Goal: Task Accomplishment & Management: Manage account settings

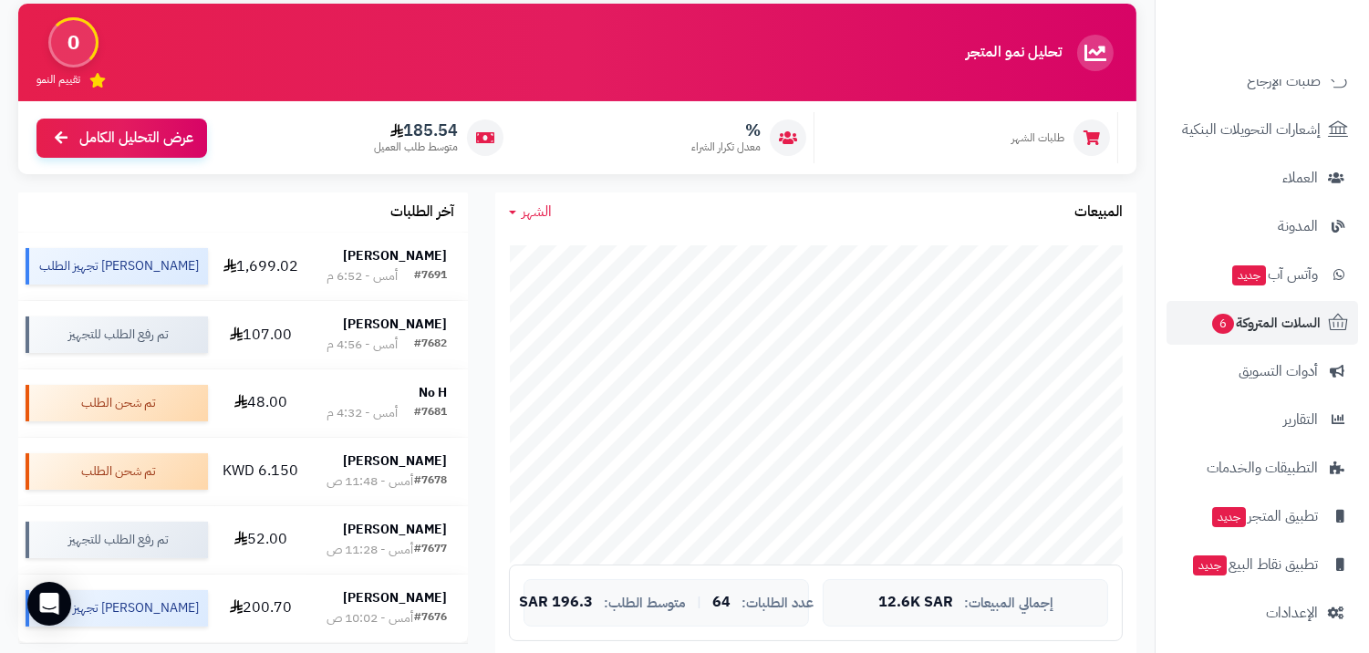
scroll to position [229, 0]
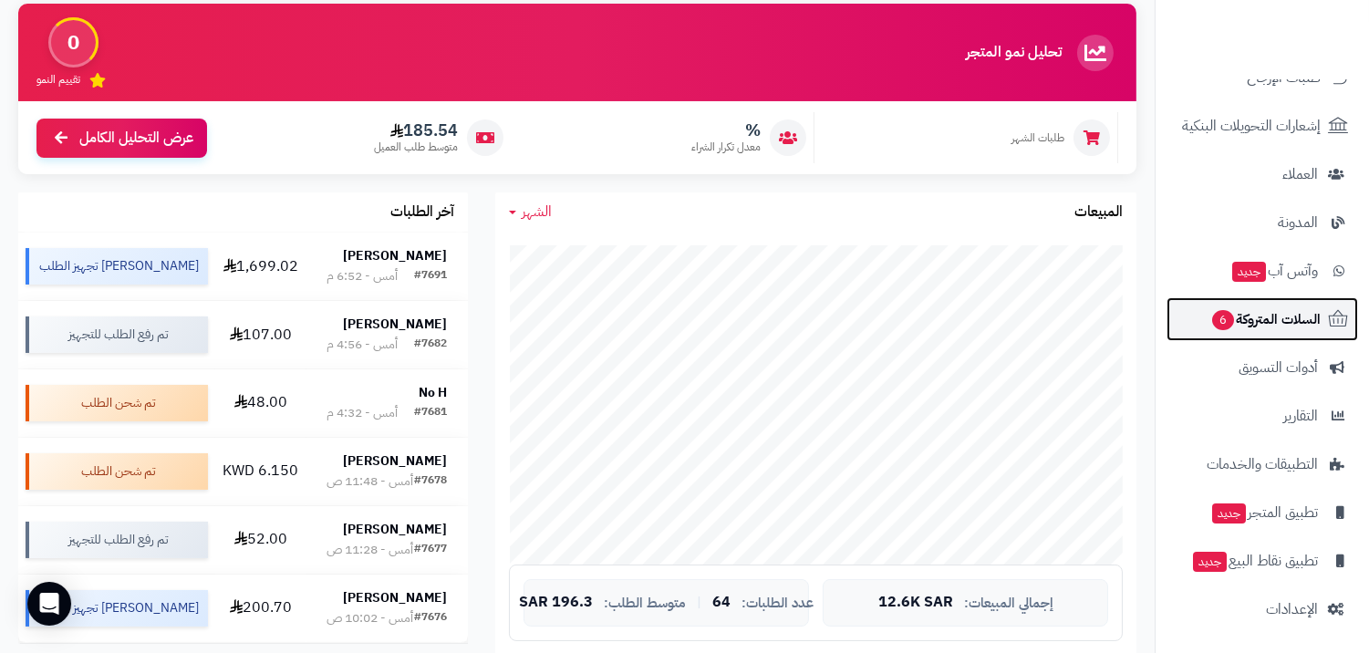
click at [1269, 312] on span "السلات المتروكة 6" at bounding box center [1266, 320] width 110 height 26
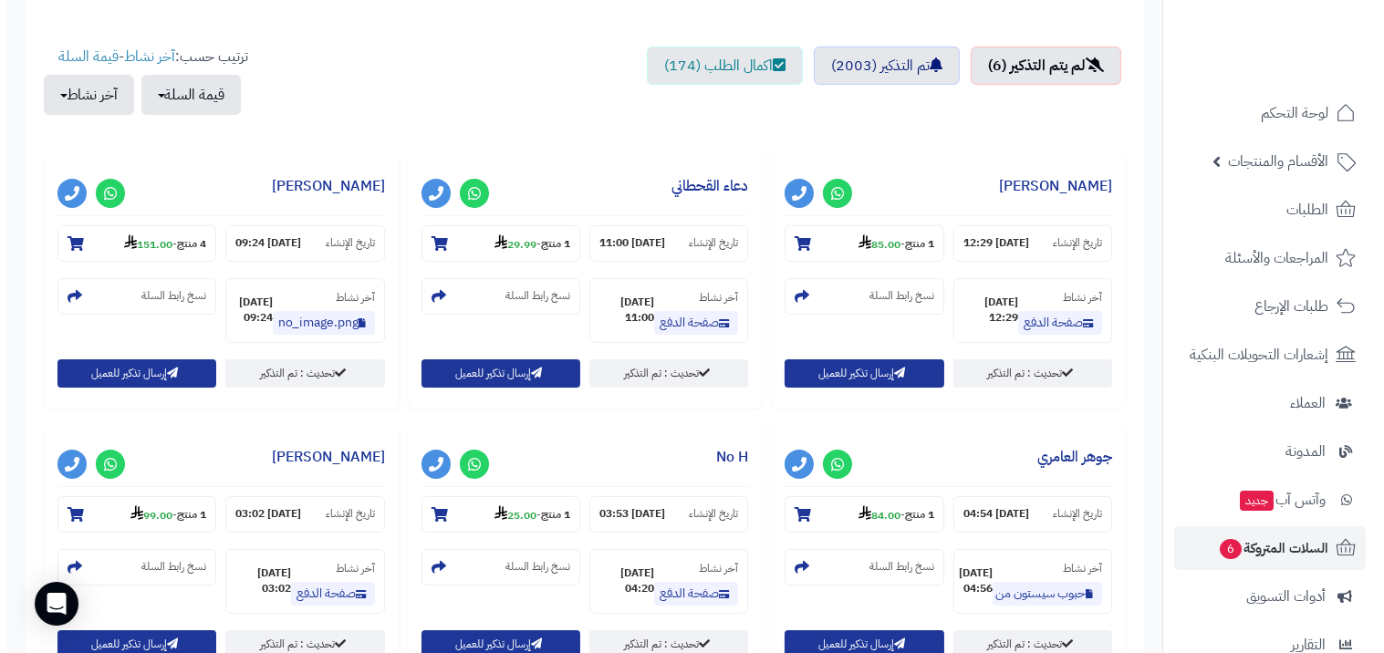
scroll to position [856, 0]
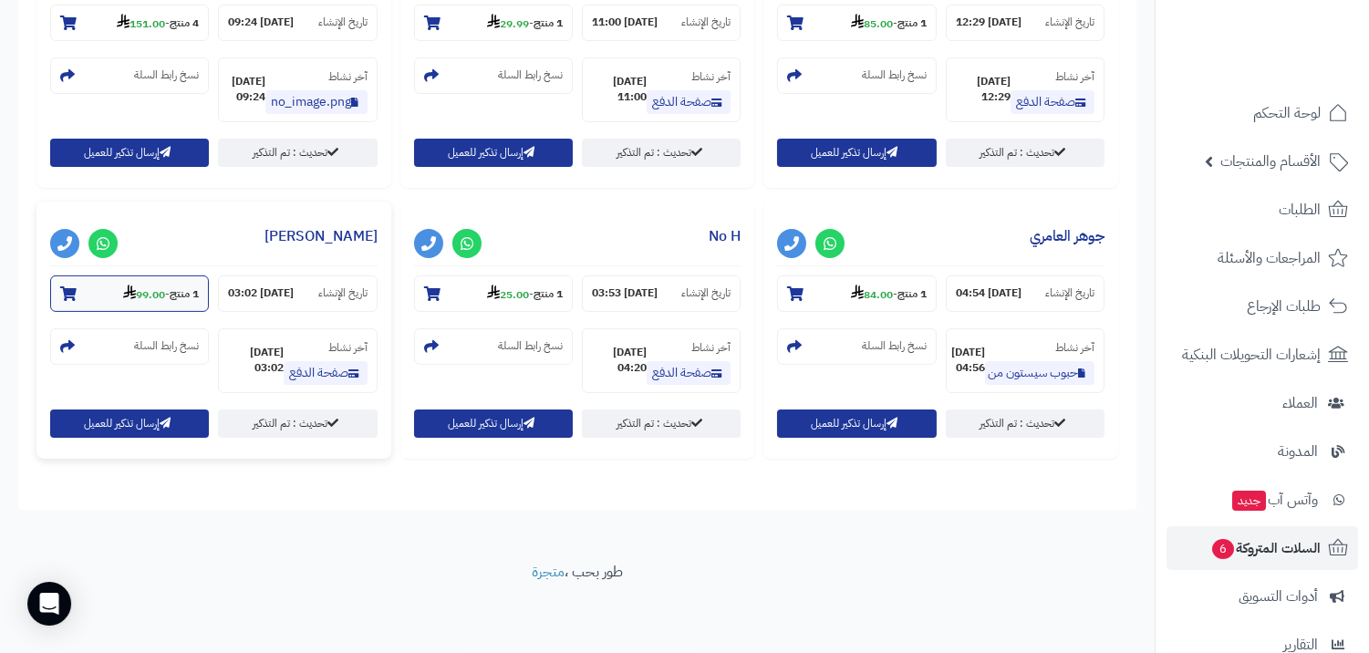
click at [85, 287] on section "1 منتج - 99.00" at bounding box center [129, 294] width 159 height 36
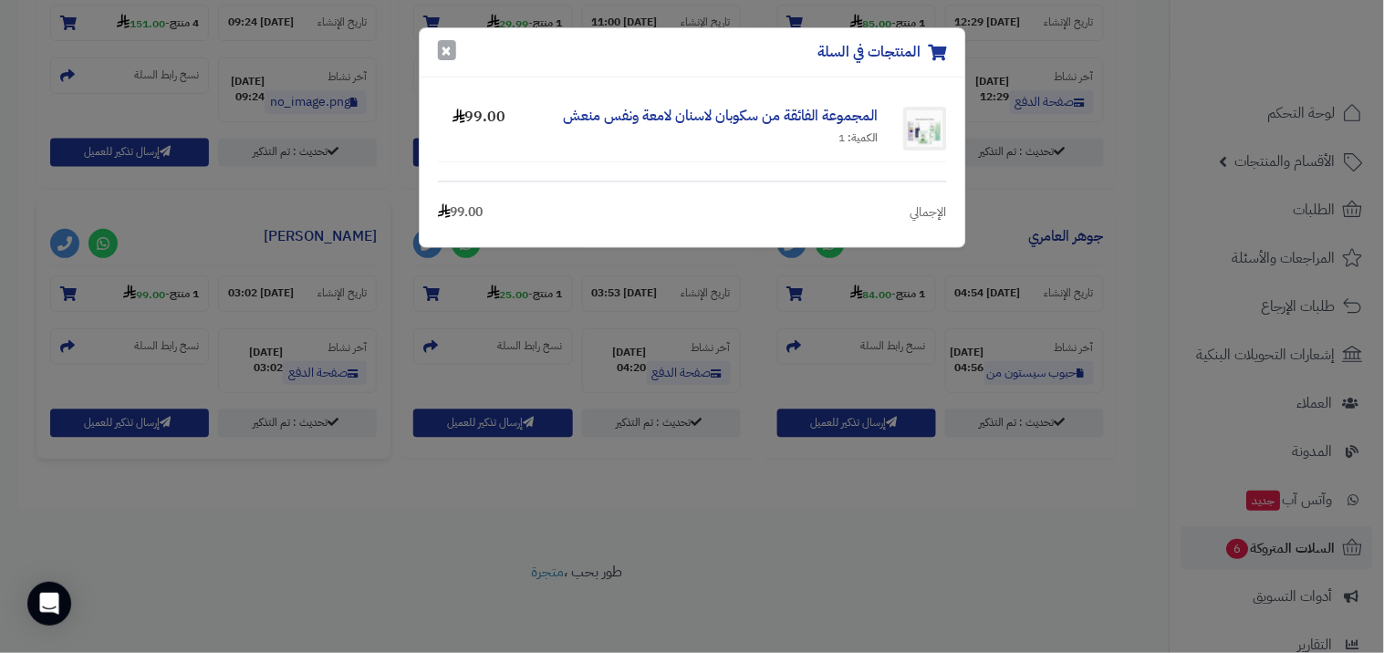
click at [444, 52] on button "×" at bounding box center [447, 50] width 18 height 20
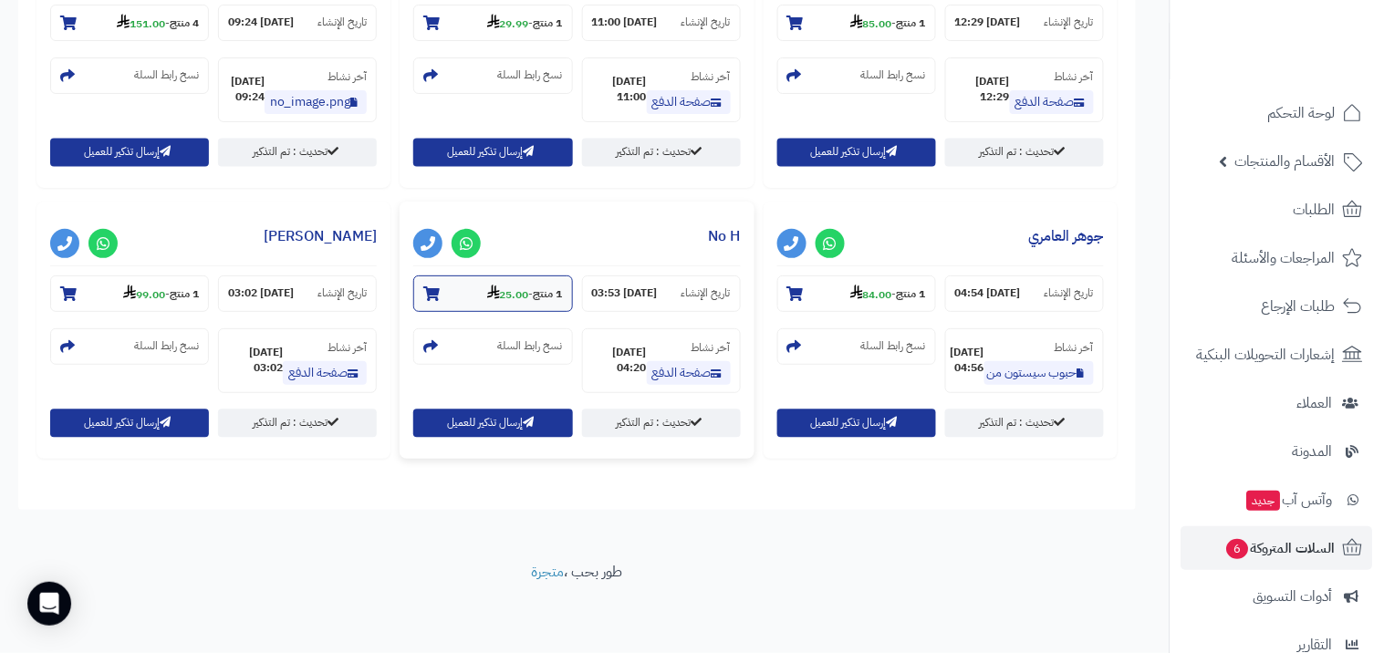
scroll to position [842, 0]
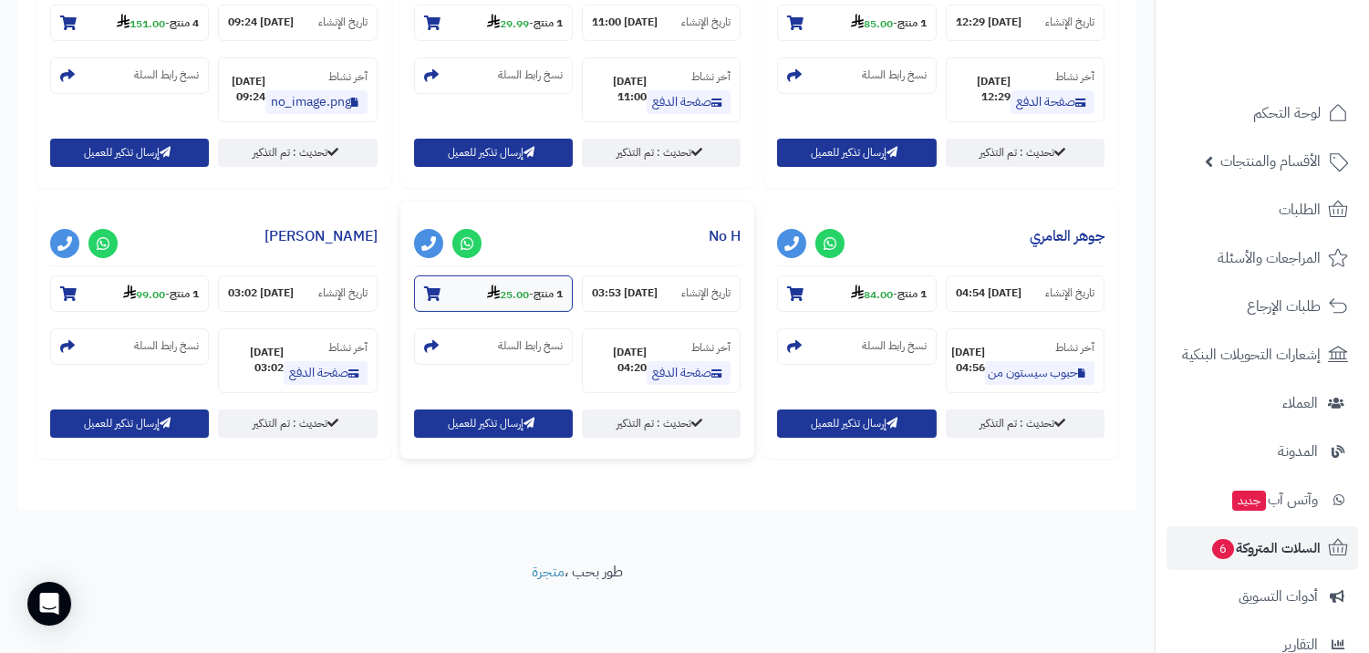
click at [495, 279] on section "1 منتج - 25.00" at bounding box center [493, 294] width 159 height 36
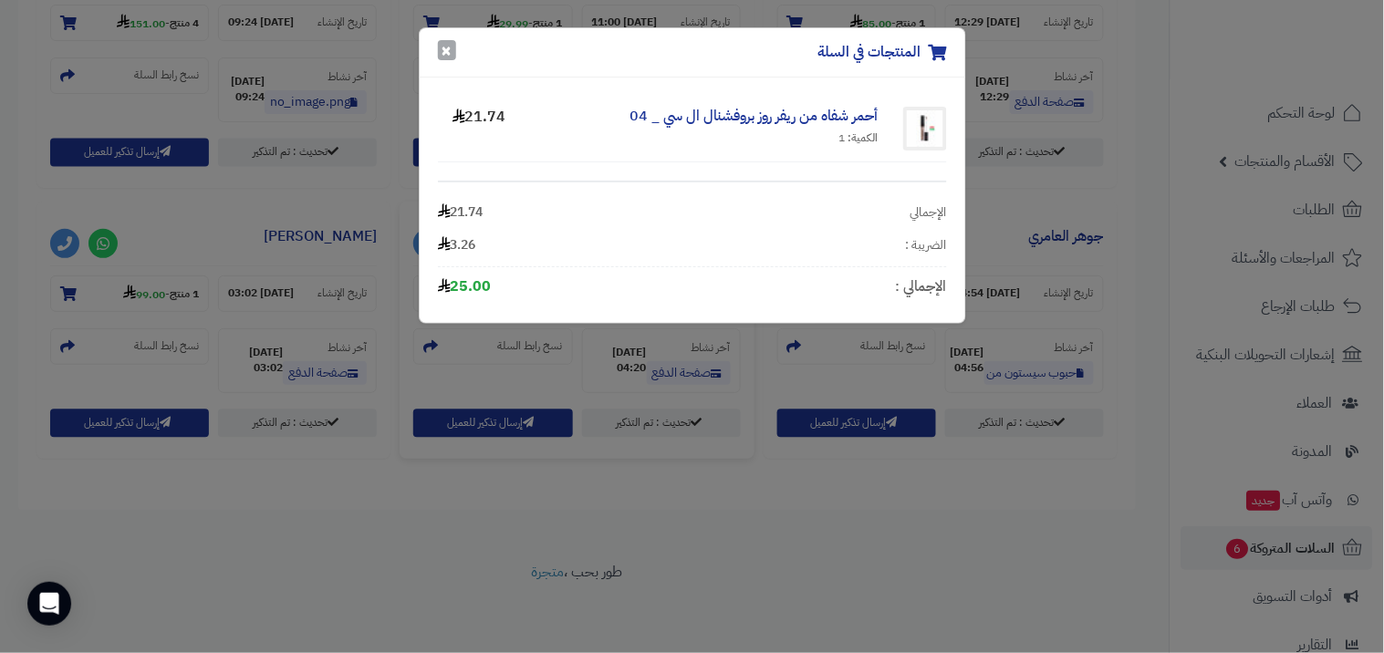
click at [449, 48] on button "×" at bounding box center [447, 50] width 18 height 20
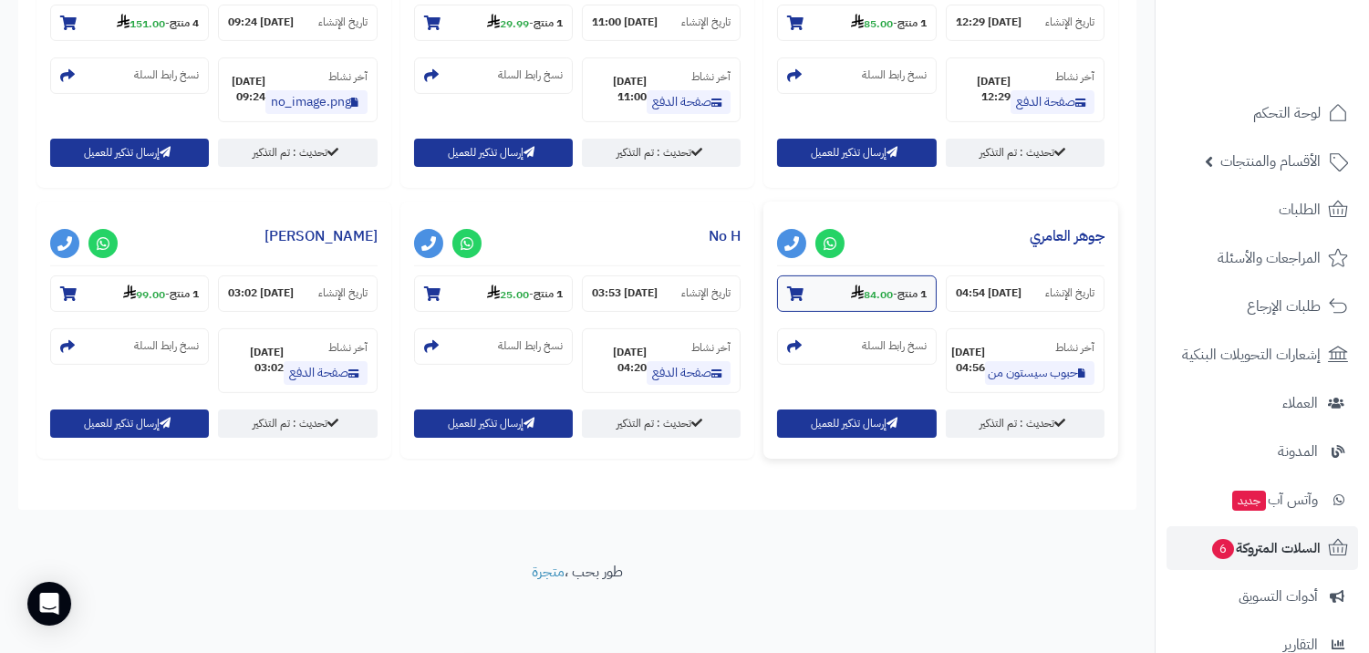
click at [887, 293] on strong "84.00" at bounding box center [872, 294] width 42 height 16
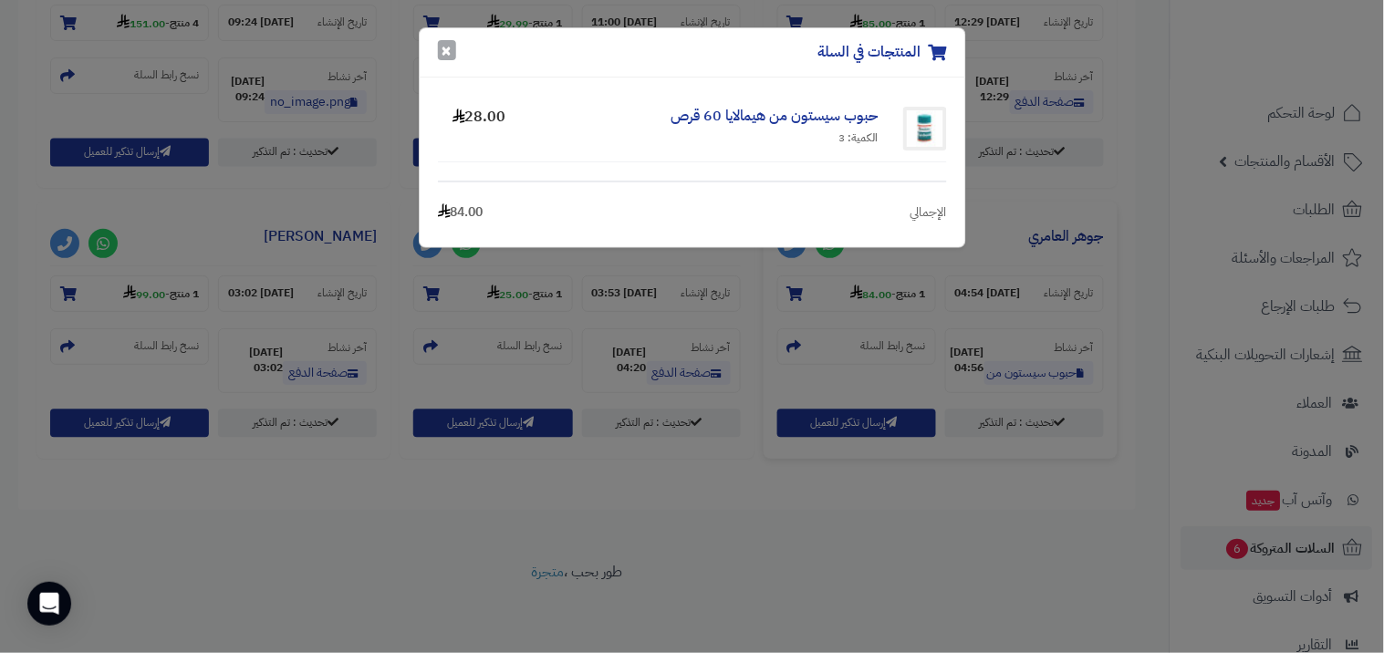
click at [452, 53] on button "×" at bounding box center [447, 50] width 18 height 20
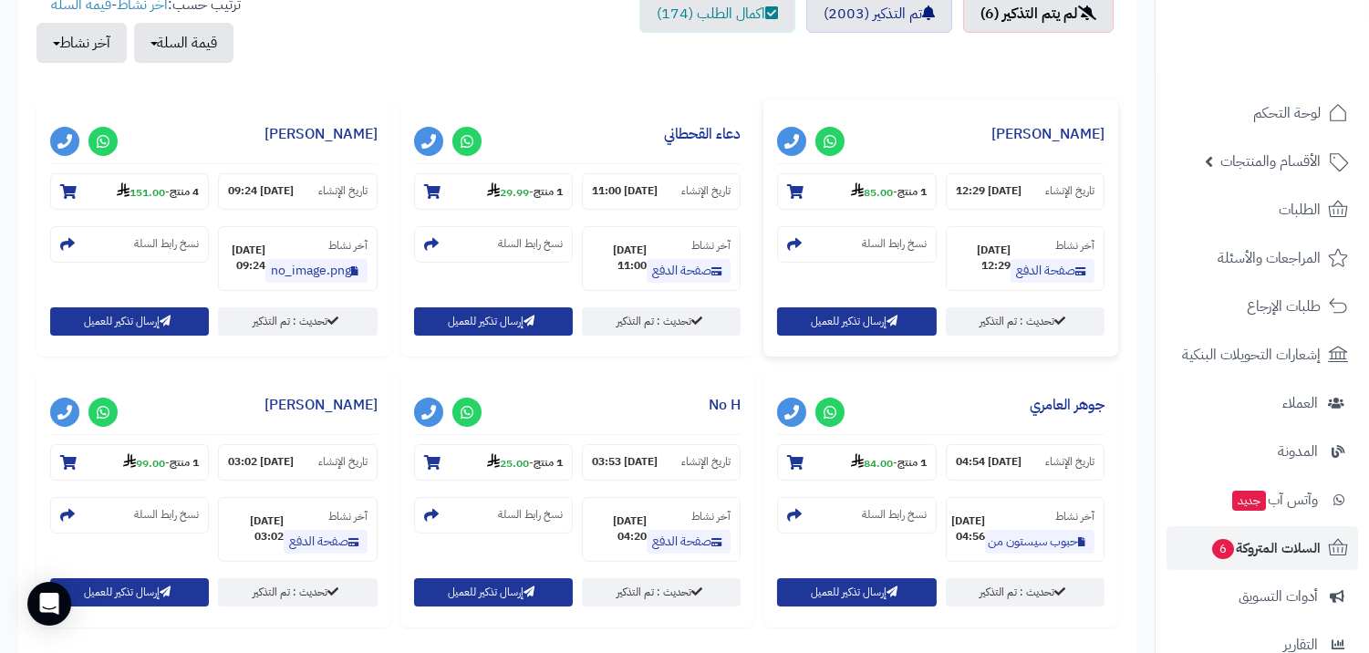
scroll to position [538, 0]
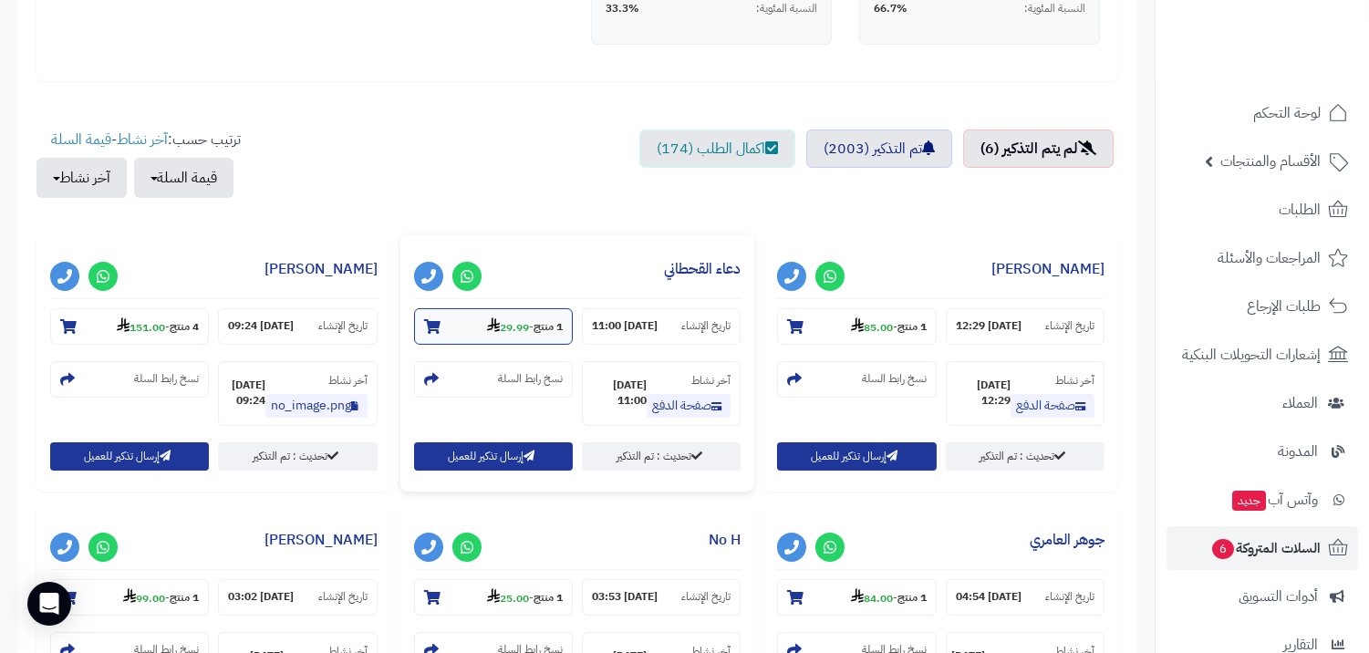
click at [518, 315] on section "1 منتج - 29.99" at bounding box center [493, 326] width 159 height 36
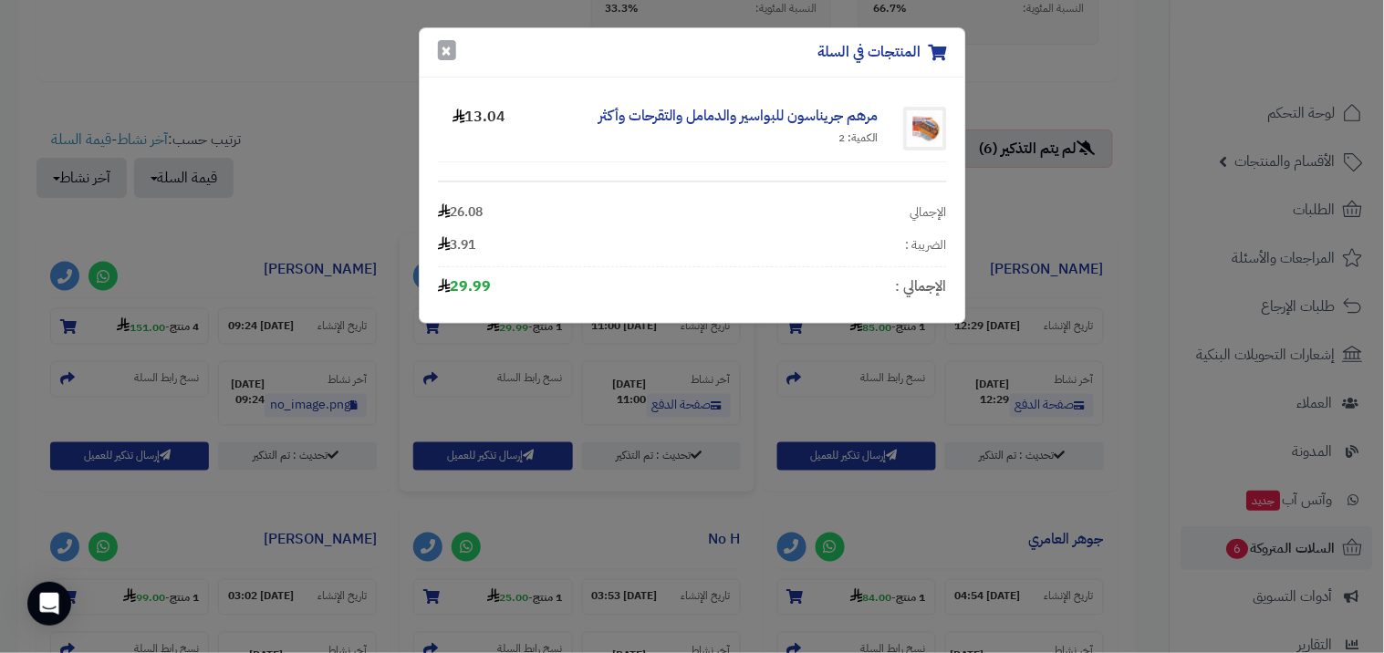
click at [451, 43] on button "×" at bounding box center [447, 50] width 18 height 20
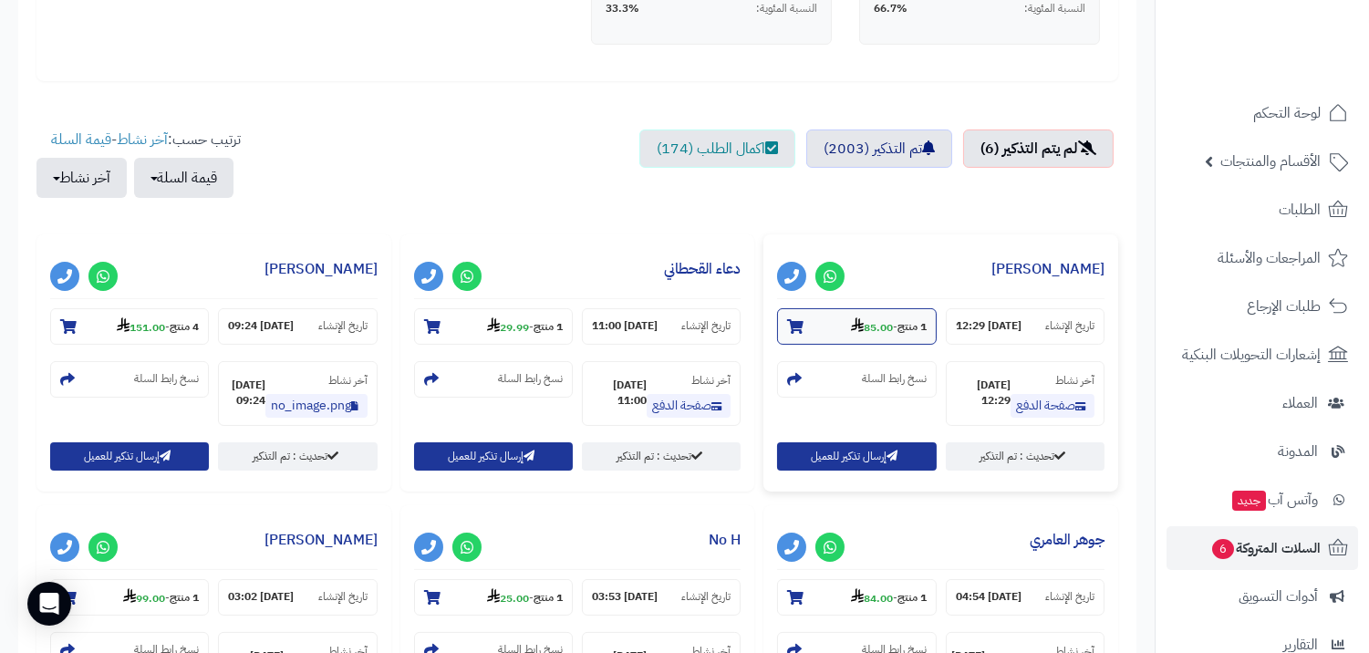
click at [867, 322] on strong "85.00" at bounding box center [872, 327] width 42 height 16
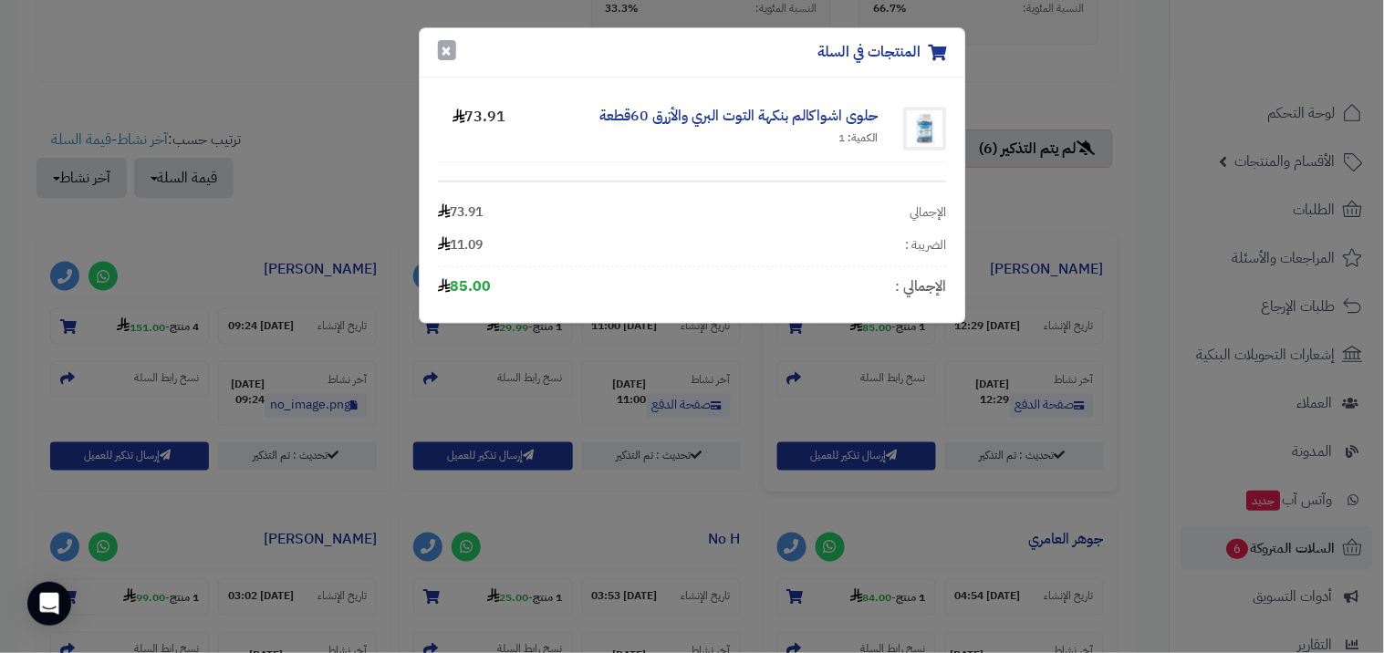
click at [452, 47] on button "×" at bounding box center [447, 50] width 18 height 20
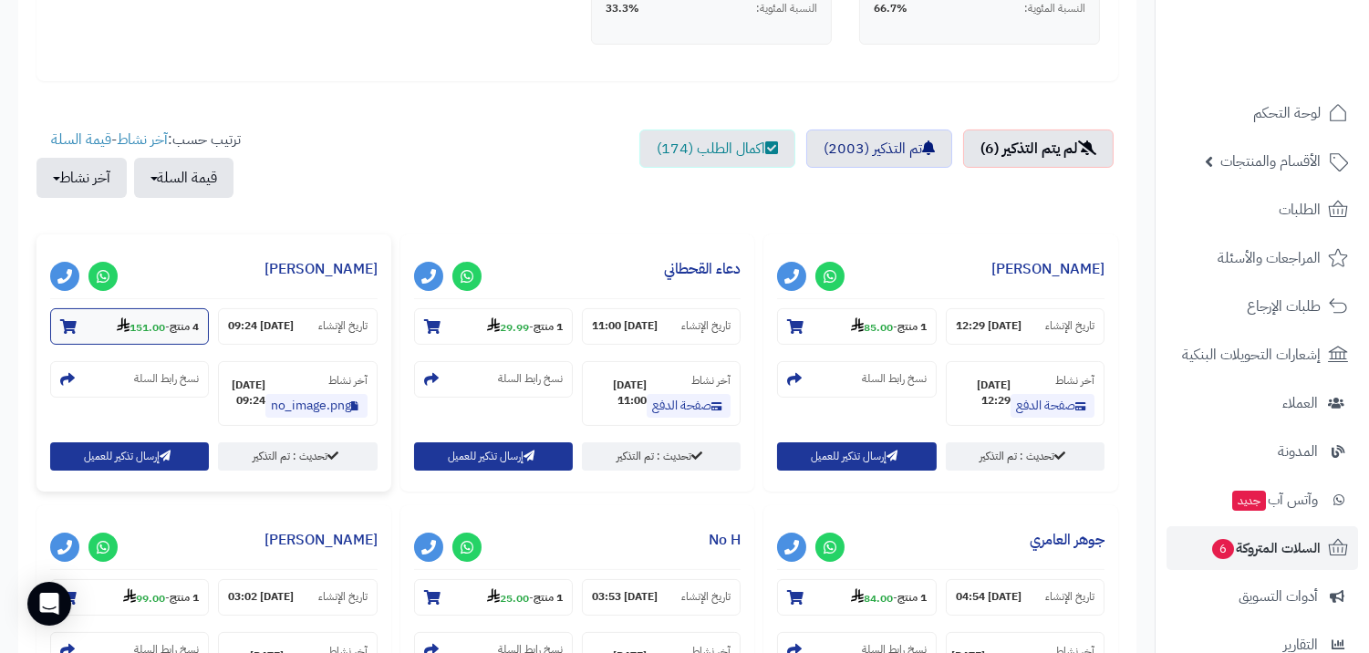
click at [165, 317] on small "4 منتج - 151.00" at bounding box center [158, 326] width 82 height 18
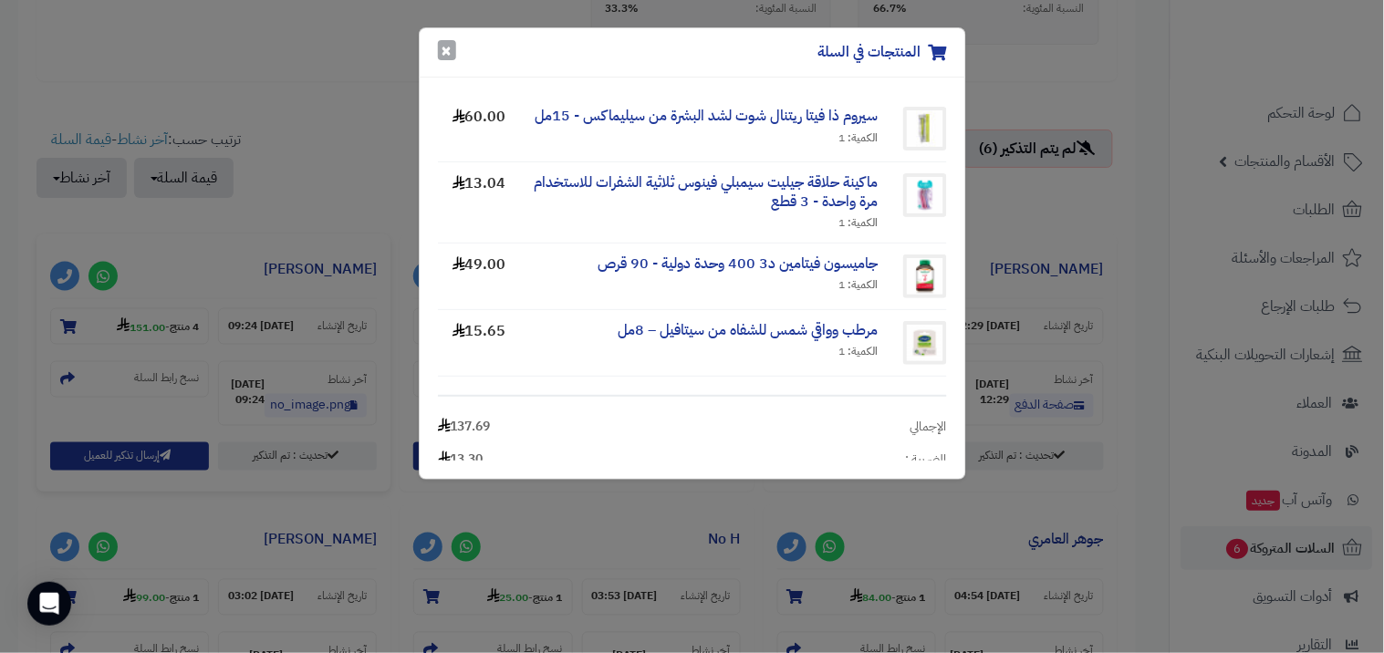
drag, startPoint x: 451, startPoint y: 48, endPoint x: 434, endPoint y: 9, distance: 42.5
click at [450, 47] on button "×" at bounding box center [447, 50] width 18 height 20
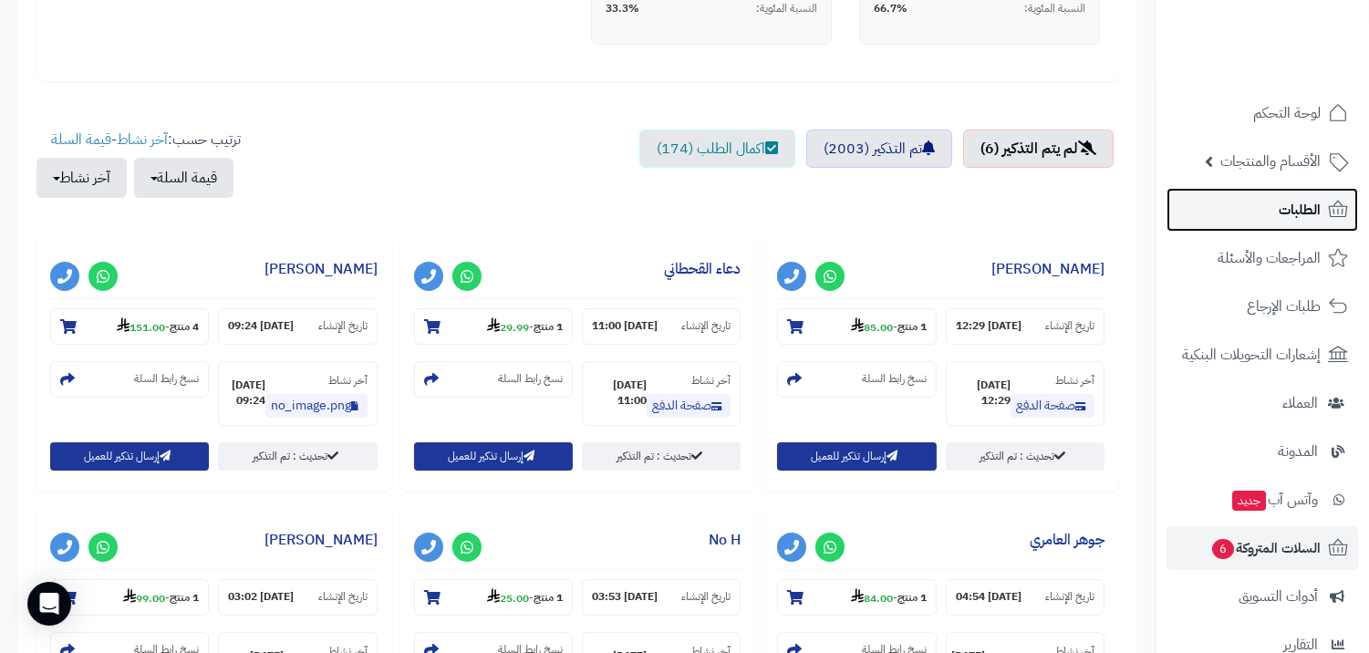
click at [1301, 198] on span "الطلبات" at bounding box center [1300, 210] width 42 height 26
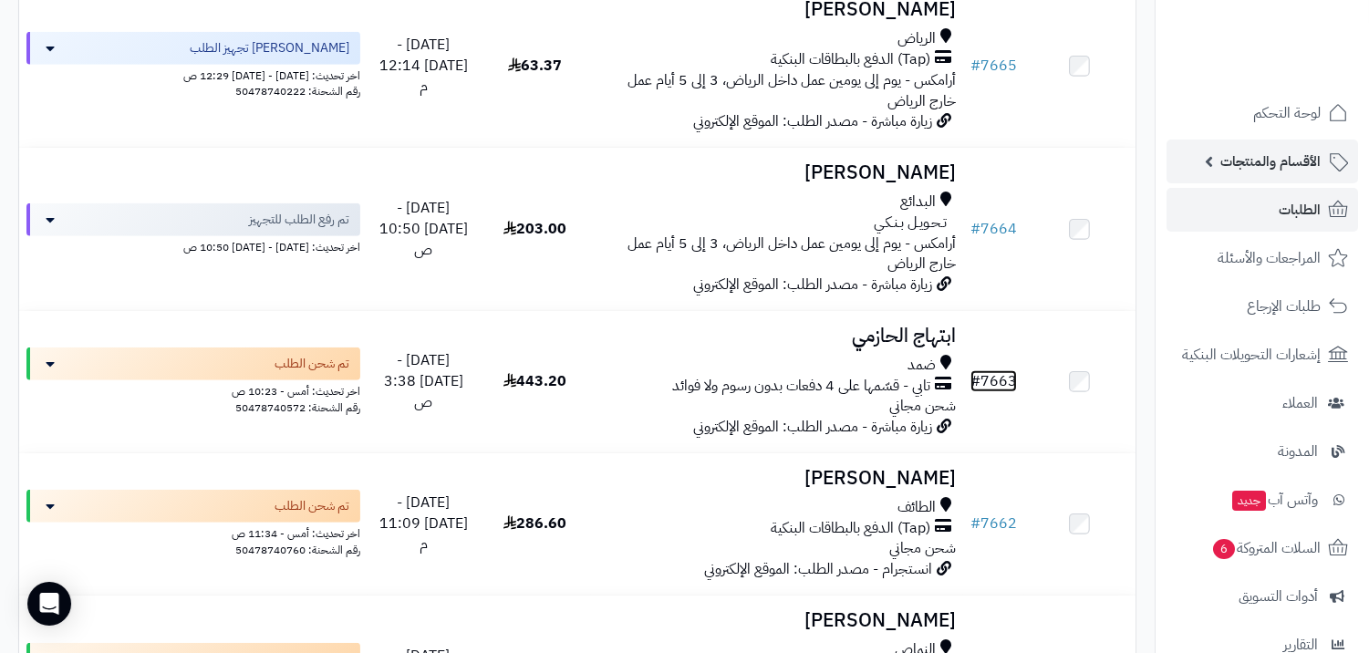
scroll to position [2129, 0]
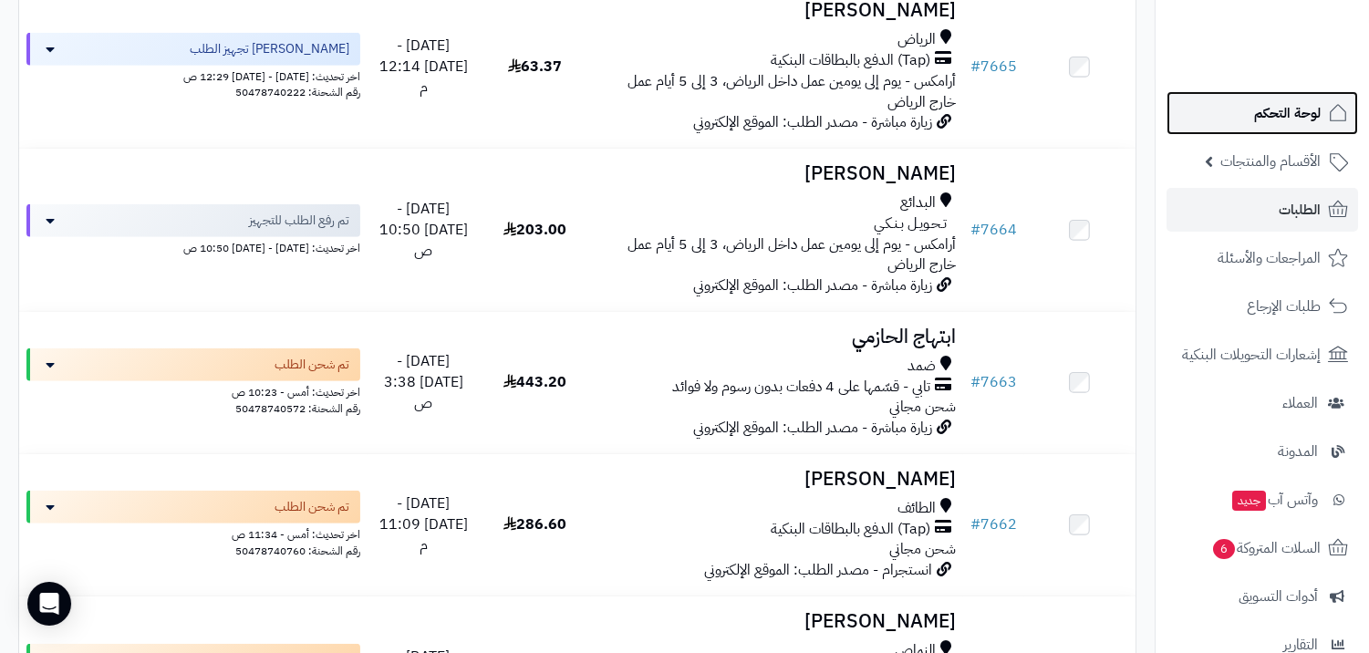
click at [1275, 117] on span "لوحة التحكم" at bounding box center [1287, 113] width 67 height 26
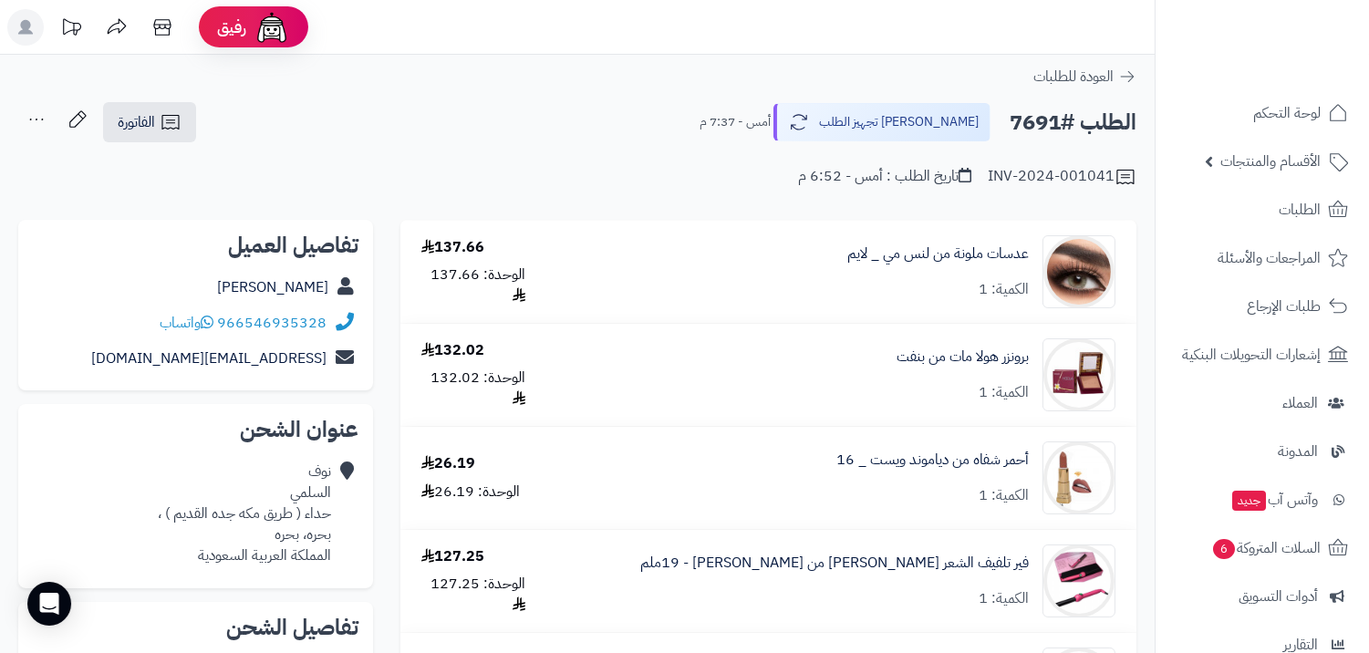
scroll to position [304, 0]
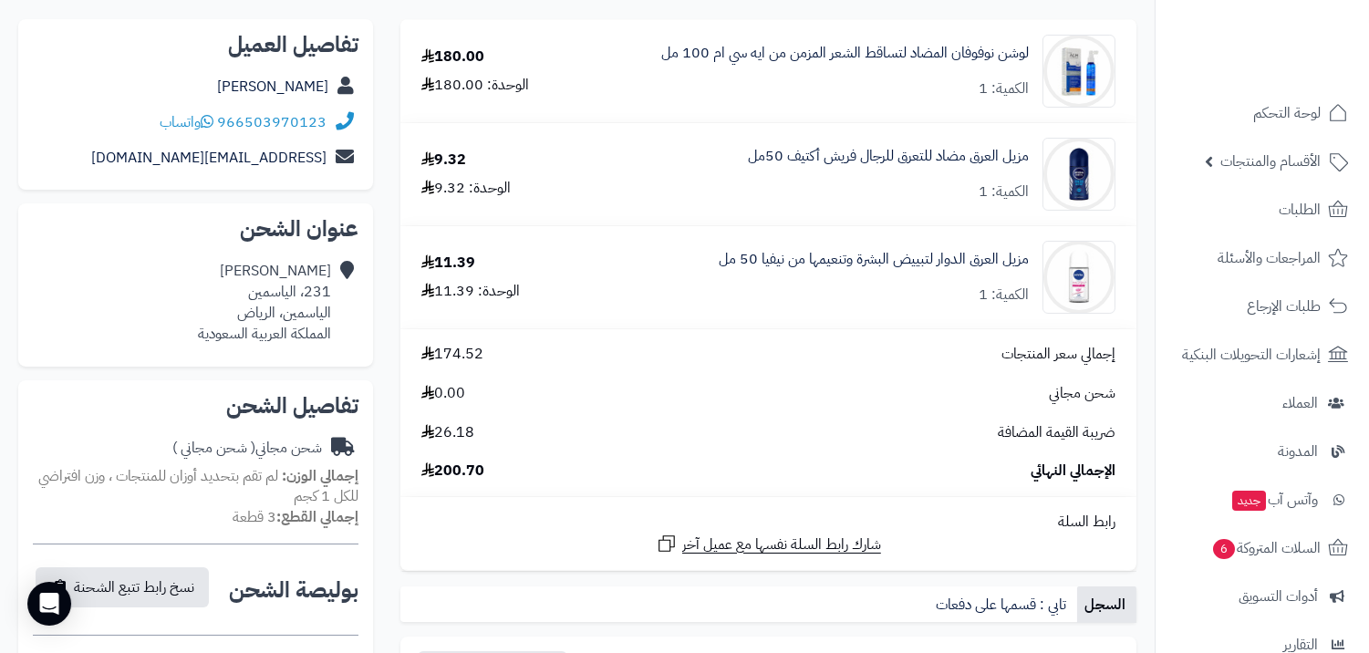
scroll to position [203, 0]
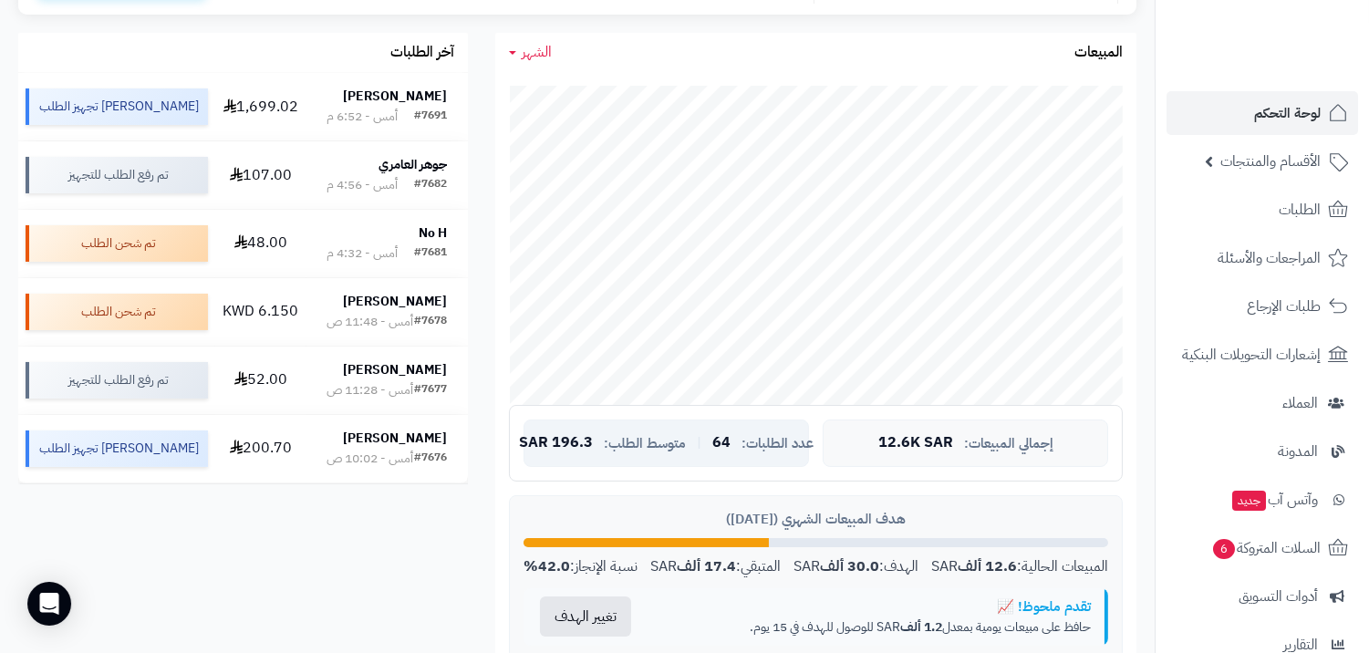
scroll to position [101, 0]
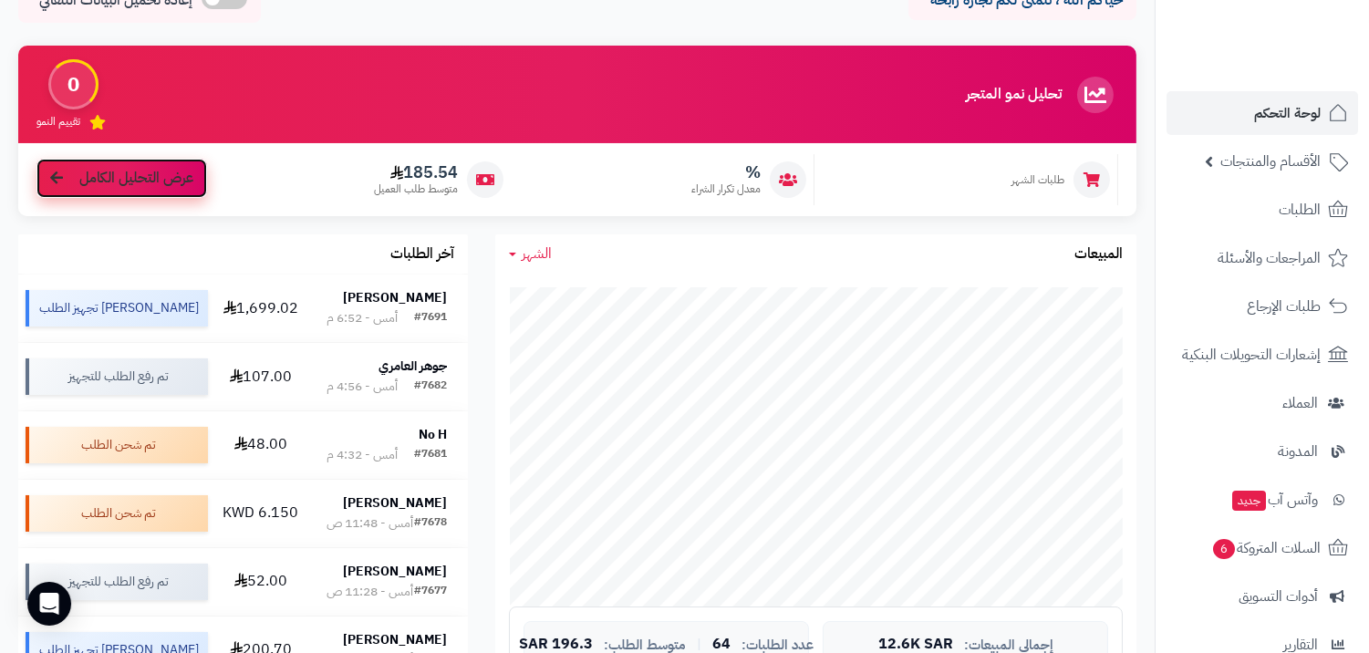
click at [144, 188] on span "عرض التحليل الكامل" at bounding box center [136, 178] width 114 height 21
